Goal: Information Seeking & Learning: Learn about a topic

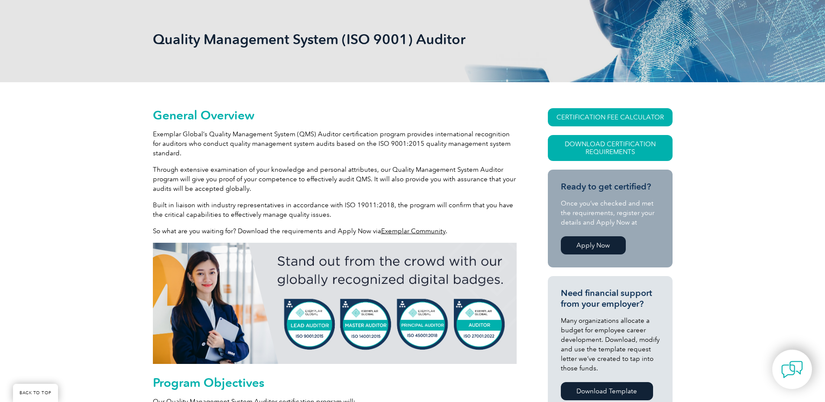
scroll to position [130, 0]
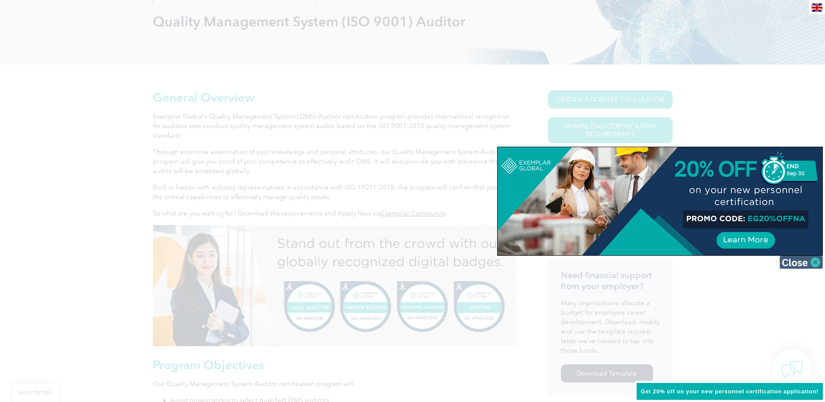
click at [817, 263] on img at bounding box center [801, 262] width 43 height 13
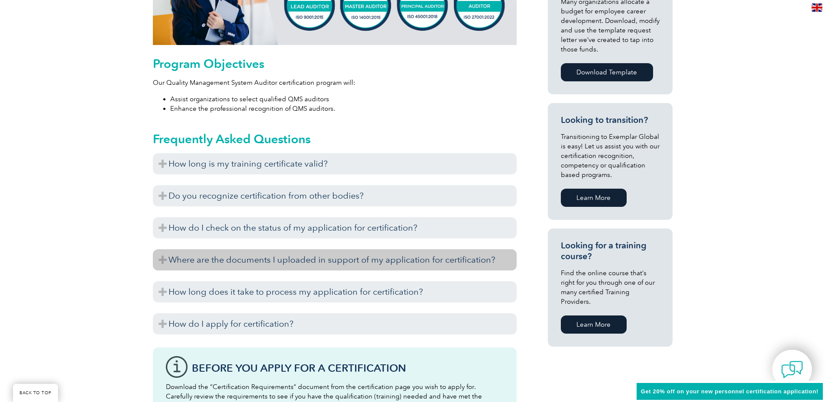
scroll to position [433, 0]
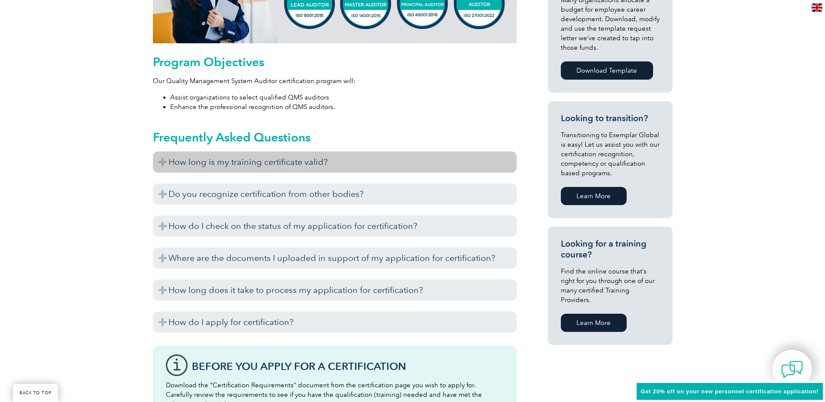
click at [246, 158] on h3 "How long is my training certificate valid?" at bounding box center [335, 162] width 364 height 21
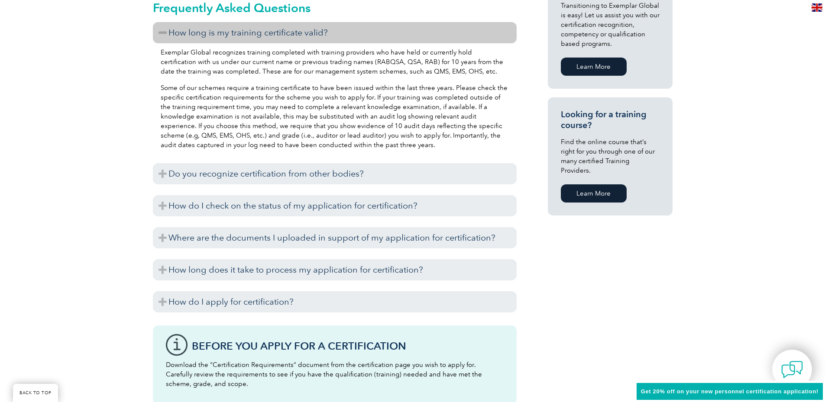
scroll to position [563, 0]
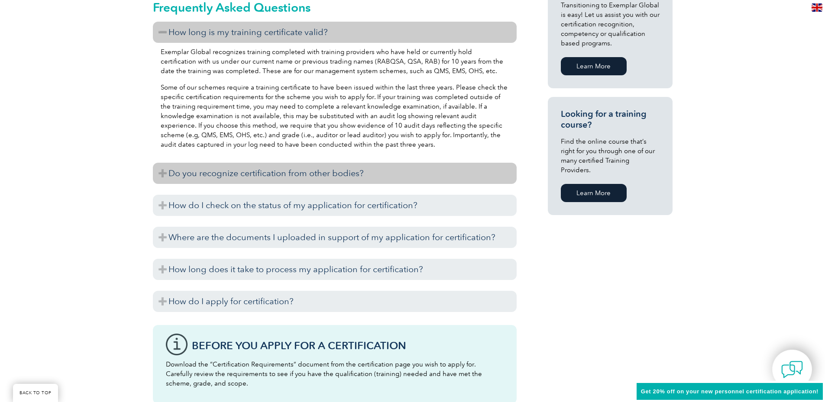
click at [378, 173] on h3 "Do you recognize certification from other bodies?" at bounding box center [335, 173] width 364 height 21
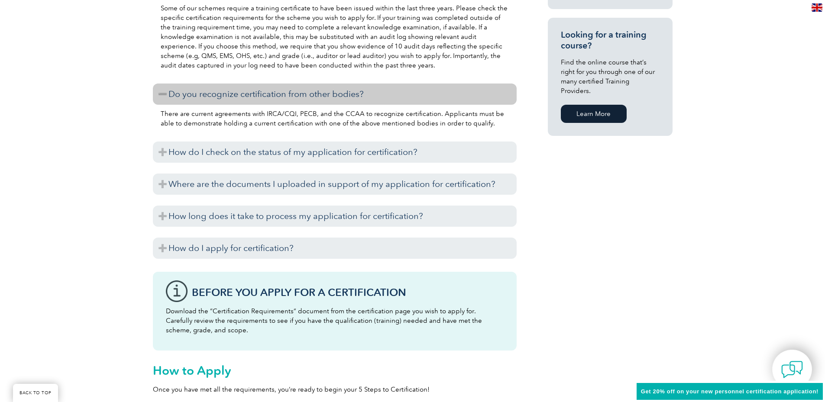
scroll to position [650, 0]
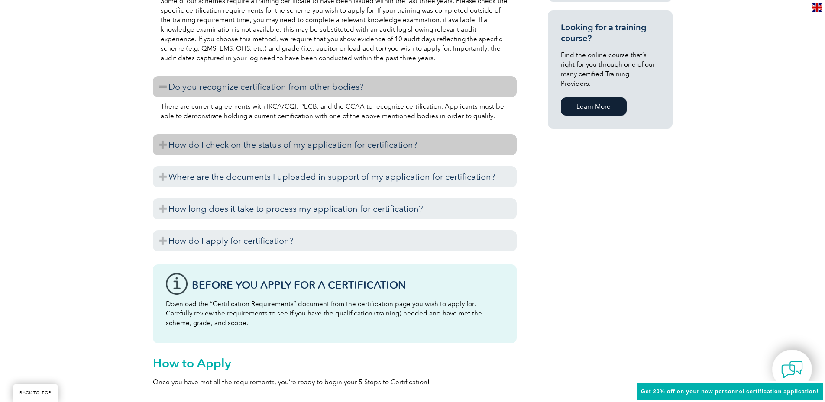
click at [307, 146] on h3 "How do I check on the status of my application for certification?" at bounding box center [335, 144] width 364 height 21
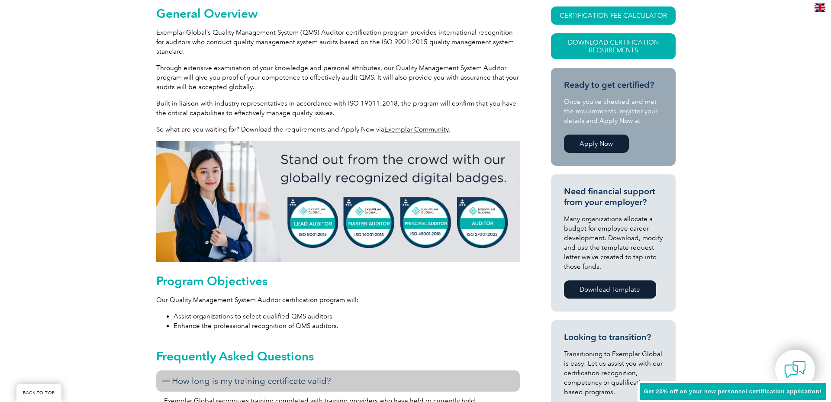
scroll to position [217, 0]
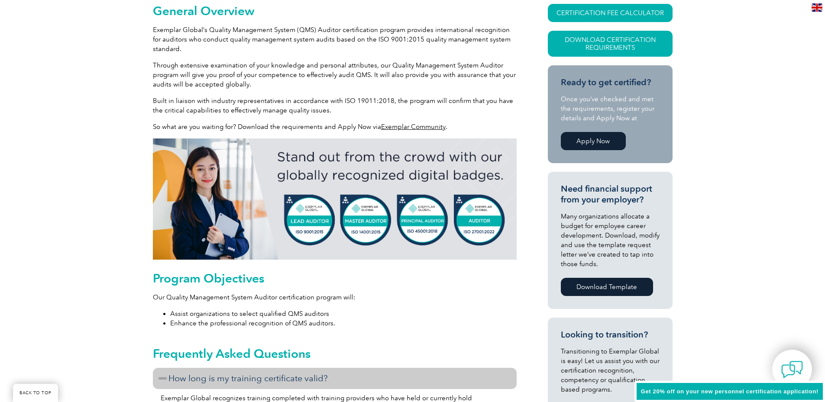
click at [598, 289] on link "Download Template" at bounding box center [607, 287] width 92 height 18
click at [616, 13] on link "CERTIFICATION FEE CALCULATOR" at bounding box center [610, 13] width 125 height 18
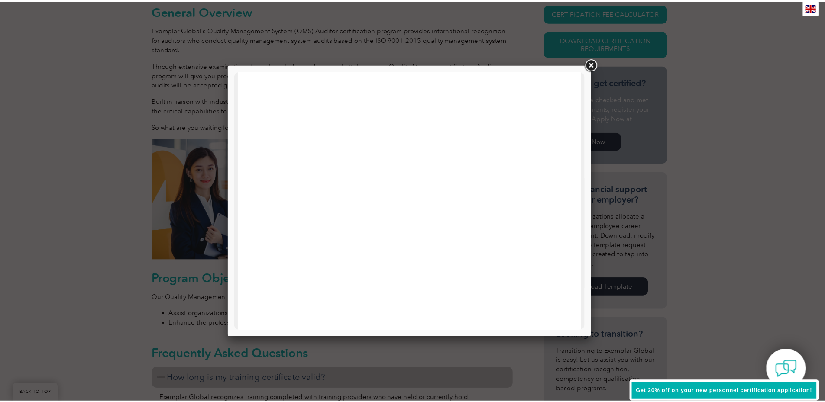
scroll to position [260, 0]
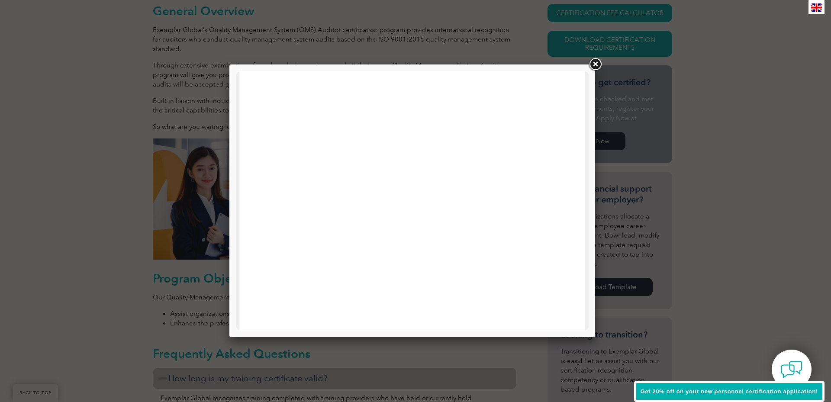
click at [595, 66] on link at bounding box center [596, 65] width 16 height 16
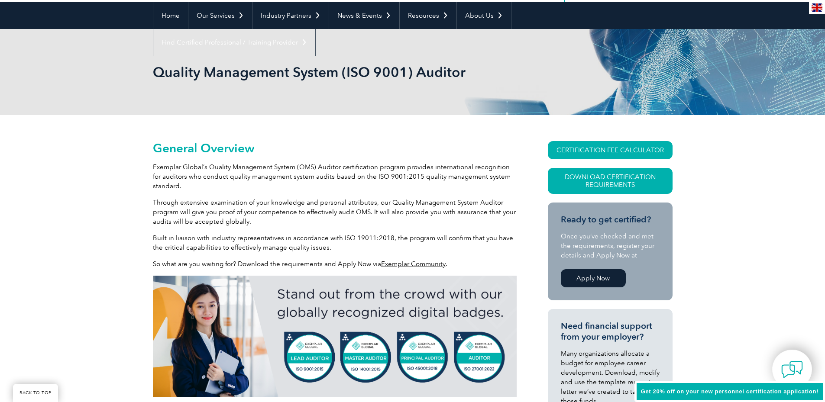
scroll to position [0, 0]
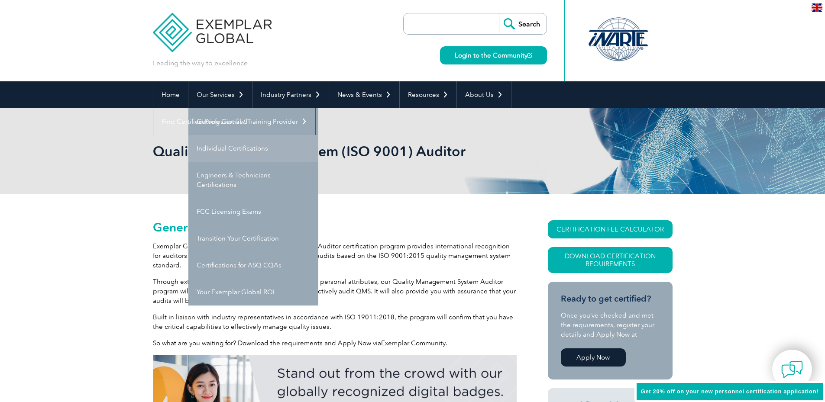
click at [233, 150] on link "Individual Certifications" at bounding box center [253, 148] width 130 height 27
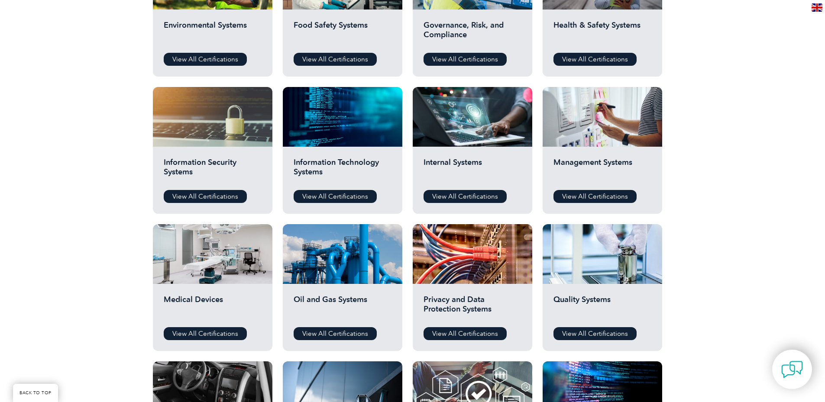
scroll to position [476, 0]
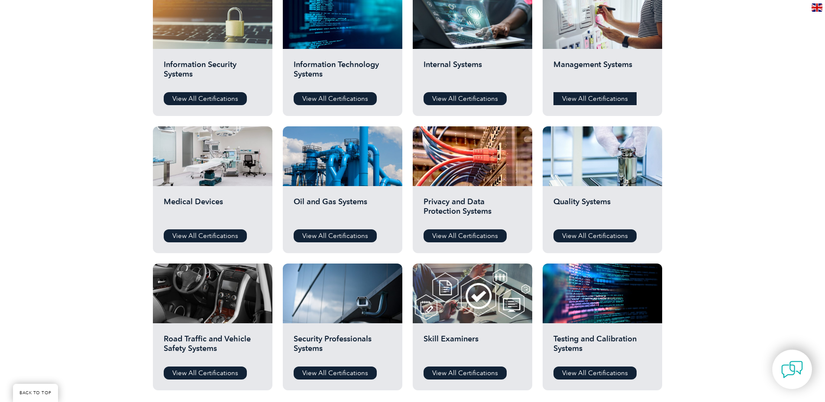
click at [601, 99] on link "View All Certifications" at bounding box center [594, 98] width 83 height 13
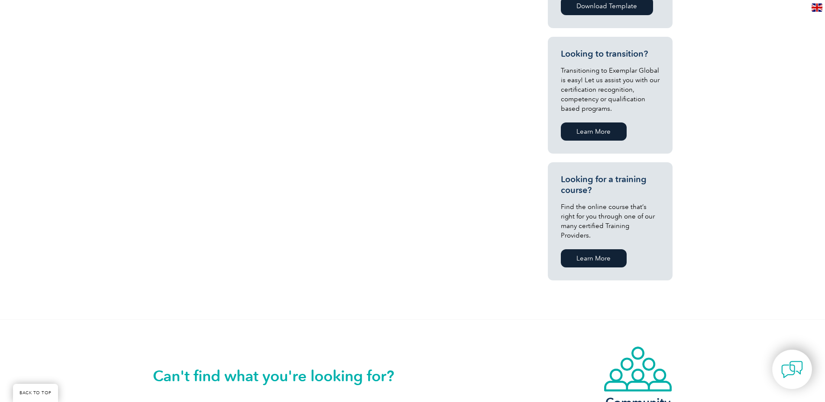
scroll to position [431, 0]
